Goal: Task Accomplishment & Management: Manage account settings

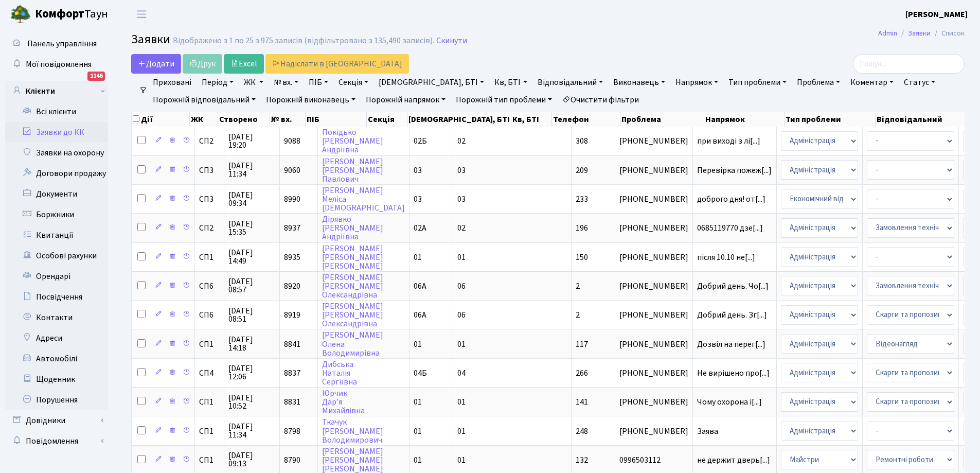
select select "25"
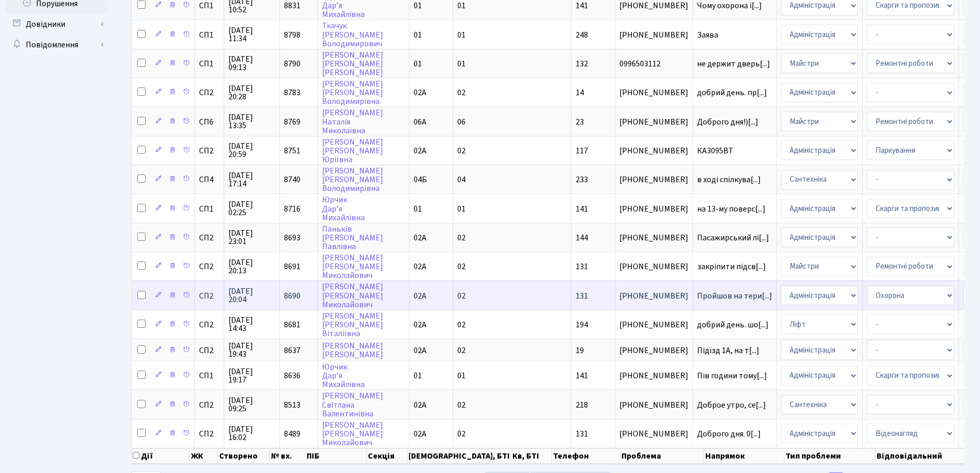
scroll to position [448, 0]
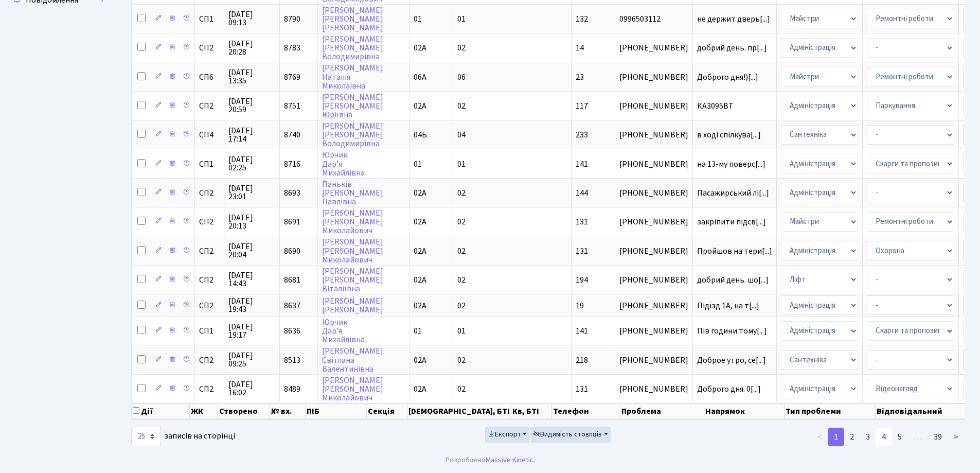
click at [885, 437] on link "4" at bounding box center [883, 436] width 16 height 19
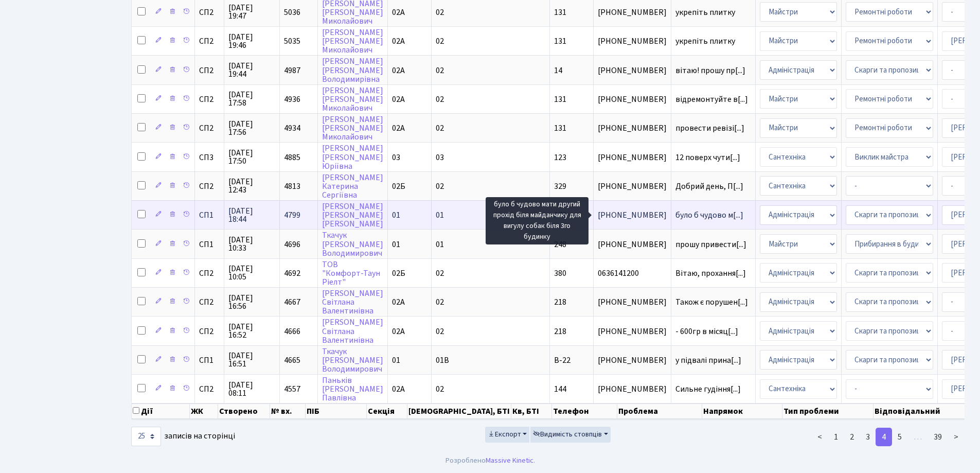
click at [675, 214] on span "було б чудово м[...]" at bounding box center [709, 214] width 68 height 11
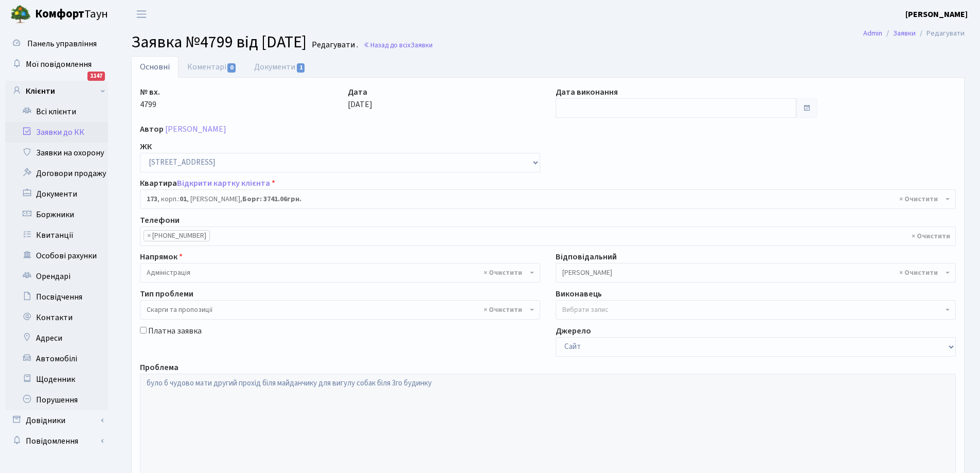
select select "20098"
select select "55"
